Goal: Information Seeking & Learning: Learn about a topic

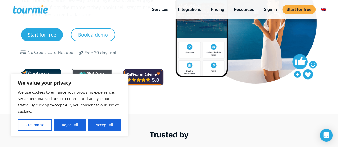
scroll to position [55, 0]
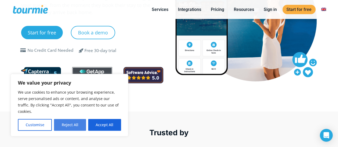
click at [71, 126] on button "Reject All" at bounding box center [70, 125] width 32 height 12
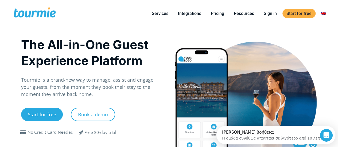
scroll to position [0, 0]
click at [218, 14] on link "Pricing" at bounding box center [217, 13] width 21 height 7
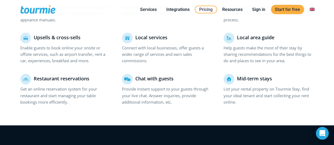
scroll to position [411, 0]
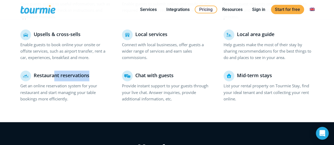
drag, startPoint x: 55, startPoint y: 74, endPoint x: 166, endPoint y: 79, distance: 110.8
click at [117, 69] on div "Guest guide Give guests access to useful information, such as location directio…" at bounding box center [167, 50] width 305 height 123
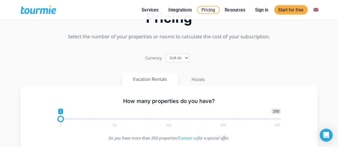
scroll to position [0, 0]
